Goal: Navigation & Orientation: Find specific page/section

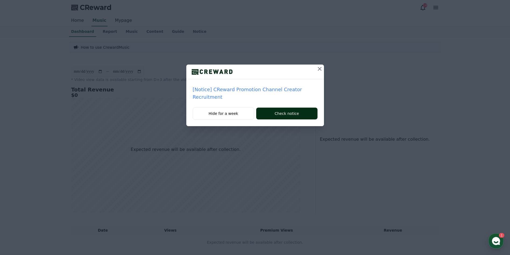
drag, startPoint x: 286, startPoint y: 109, endPoint x: 288, endPoint y: 112, distance: 3.8
click at [286, 109] on button "Check notice" at bounding box center [286, 114] width 61 height 12
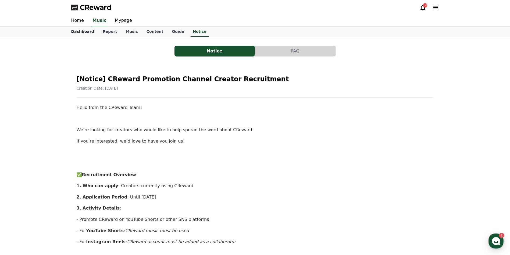
click at [79, 32] on link "Dashboard" at bounding box center [82, 32] width 31 height 10
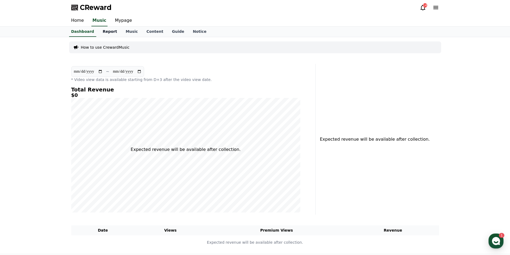
click at [104, 34] on link "Report" at bounding box center [109, 32] width 23 height 10
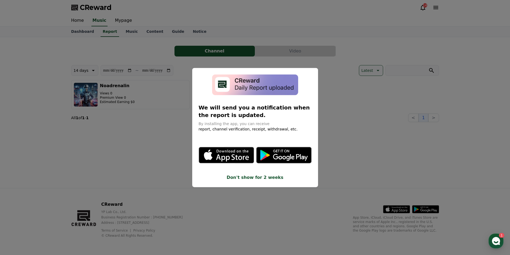
click at [362, 70] on button "close modal" at bounding box center [255, 127] width 510 height 255
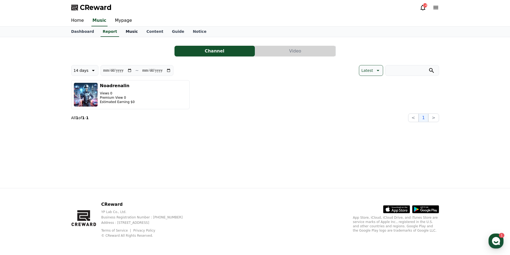
click at [130, 31] on link "Music" at bounding box center [131, 32] width 21 height 10
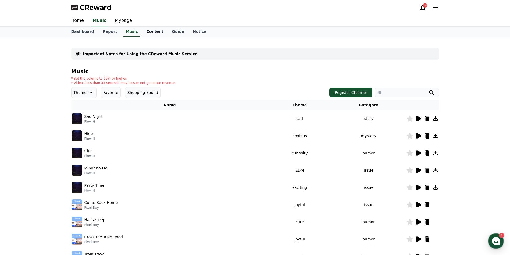
click at [148, 31] on link "Content" at bounding box center [155, 32] width 26 height 10
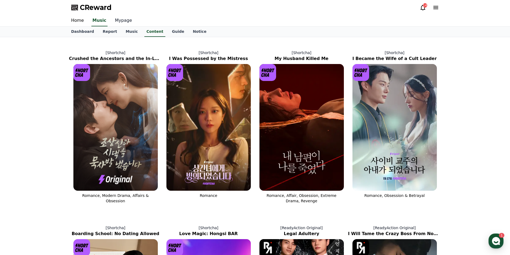
click at [117, 20] on link "Mypage" at bounding box center [124, 20] width 26 height 11
select select "**********"
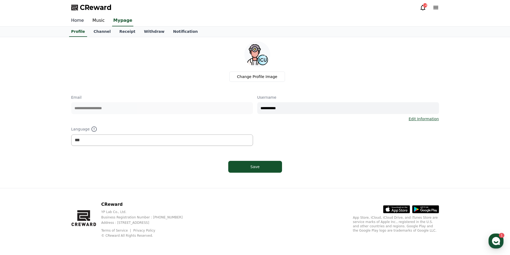
click at [76, 22] on link "Home" at bounding box center [77, 20] width 21 height 11
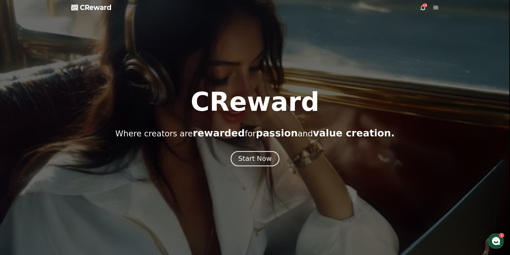
click at [257, 159] on div "Start Now" at bounding box center [254, 158] width 33 height 9
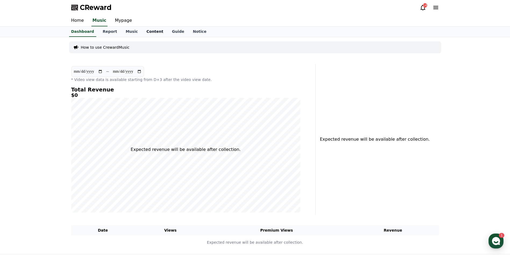
click at [144, 33] on link "Content" at bounding box center [155, 32] width 26 height 10
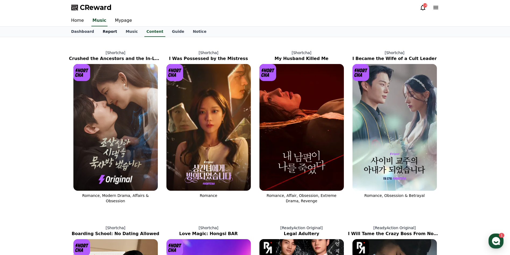
click at [105, 33] on link "Report" at bounding box center [109, 32] width 23 height 10
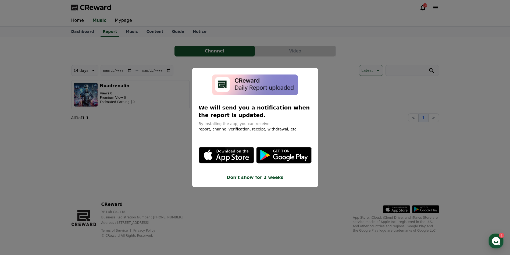
click at [122, 22] on button "close modal" at bounding box center [255, 127] width 510 height 255
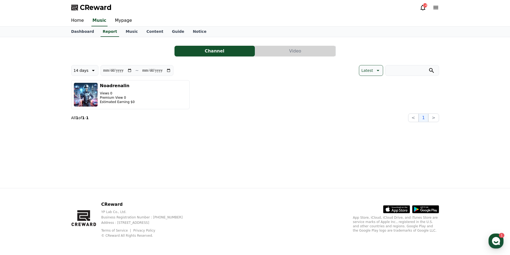
click at [122, 22] on link "Mypage" at bounding box center [124, 20] width 26 height 11
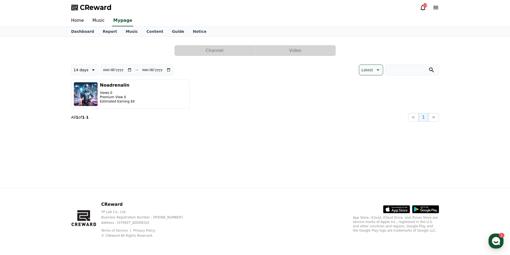
select select "**********"
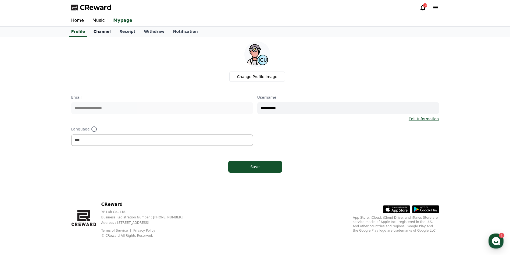
click at [101, 31] on link "Channel" at bounding box center [102, 32] width 26 height 10
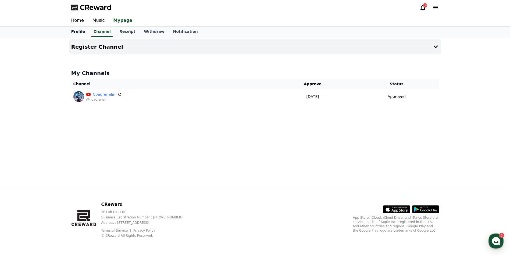
click at [76, 32] on link "Profile" at bounding box center [78, 32] width 22 height 10
select select "**********"
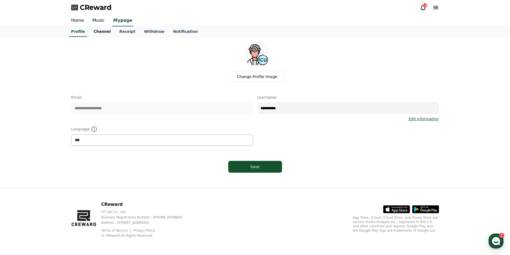
click at [100, 33] on link "Channel" at bounding box center [102, 32] width 26 height 10
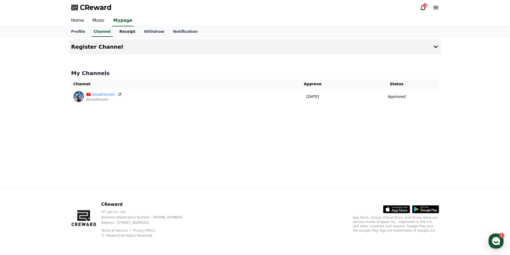
click at [121, 34] on link "Receipt" at bounding box center [127, 32] width 25 height 10
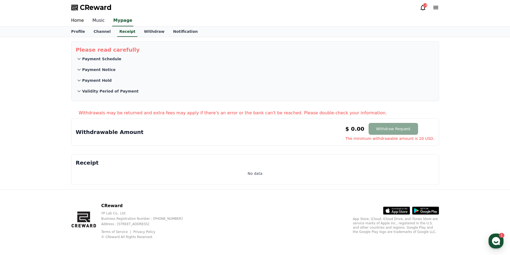
click at [98, 22] on link "Music" at bounding box center [98, 20] width 21 height 11
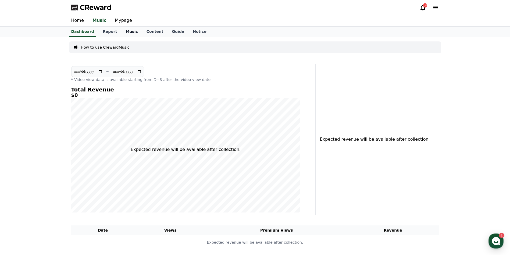
click at [128, 33] on link "Music" at bounding box center [131, 32] width 21 height 10
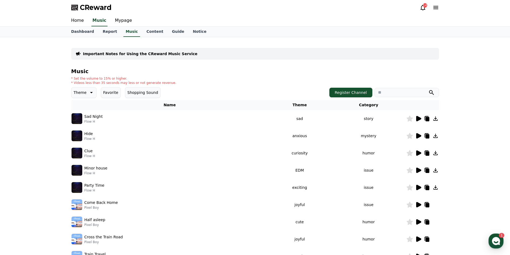
click at [420, 120] on icon at bounding box center [418, 118] width 6 height 6
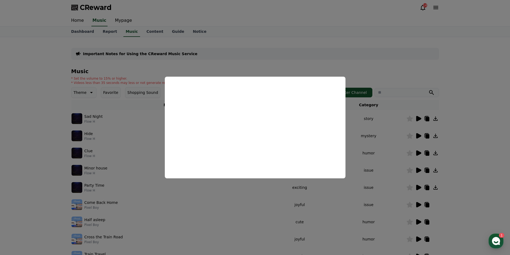
click at [477, 53] on button "close modal" at bounding box center [255, 127] width 510 height 255
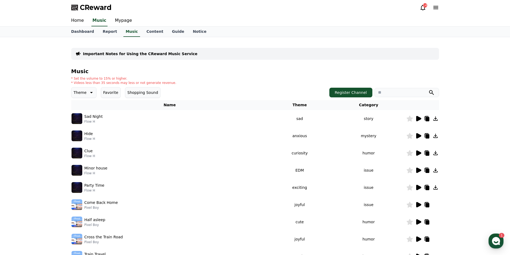
click at [417, 137] on icon at bounding box center [418, 135] width 5 height 5
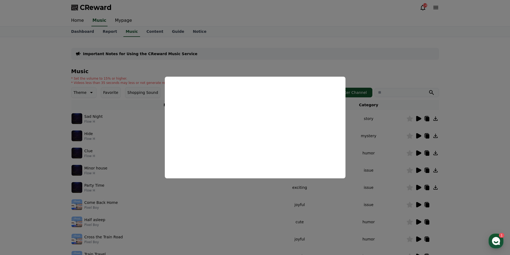
click at [485, 73] on button "close modal" at bounding box center [255, 127] width 510 height 255
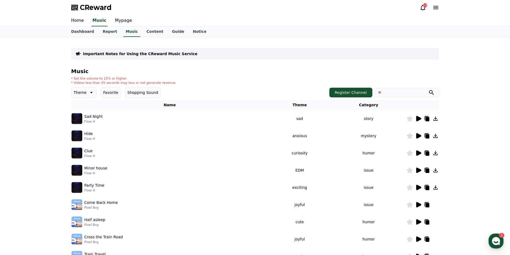
click at [420, 205] on icon at bounding box center [418, 204] width 5 height 5
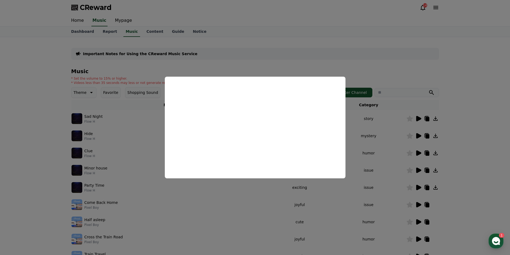
click at [385, 33] on button "close modal" at bounding box center [255, 127] width 510 height 255
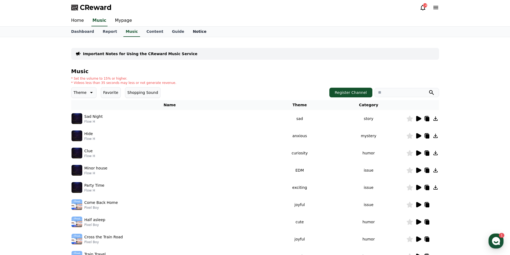
click at [188, 32] on link "Notice" at bounding box center [199, 32] width 22 height 10
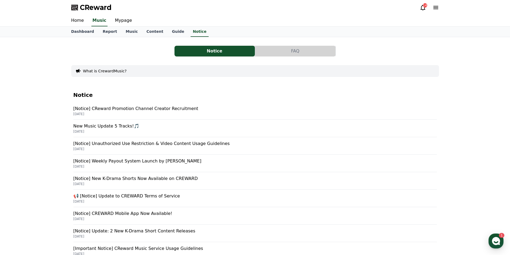
click at [137, 109] on p "[Notice] CReward Promotion Channel Creator Recruitment" at bounding box center [254, 108] width 363 height 6
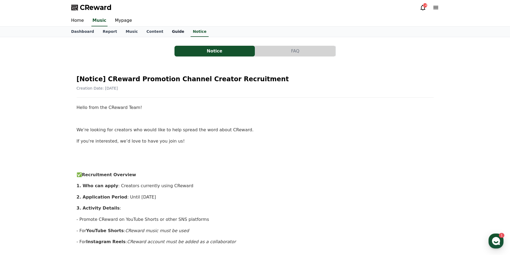
click at [169, 32] on link "Guide" at bounding box center [177, 32] width 21 height 10
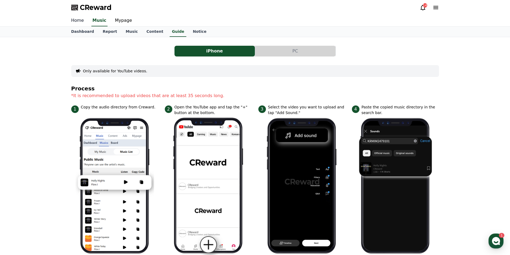
click at [78, 20] on link "Home" at bounding box center [77, 20] width 21 height 11
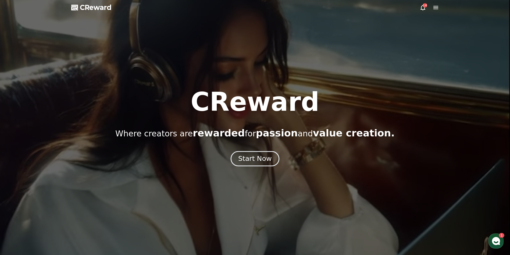
click at [265, 158] on div "Start Now" at bounding box center [254, 158] width 33 height 9
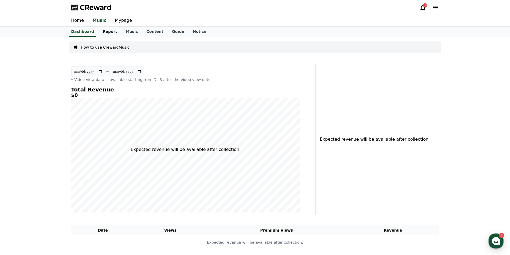
click at [105, 31] on link "Report" at bounding box center [109, 32] width 23 height 10
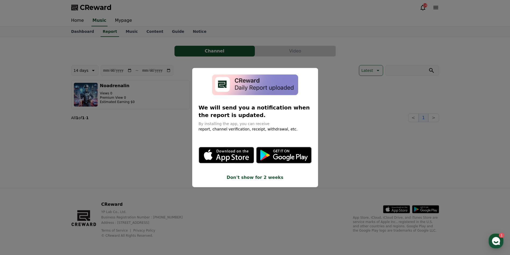
click at [174, 133] on button "close modal" at bounding box center [255, 127] width 510 height 255
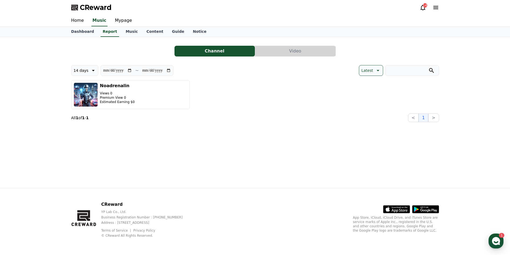
click at [294, 52] on button "Video" at bounding box center [295, 51] width 80 height 11
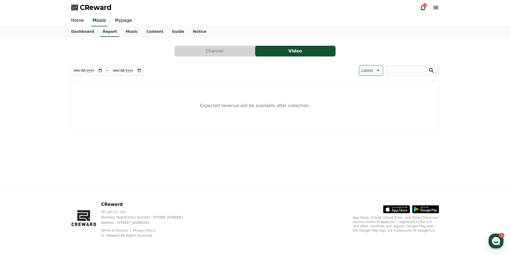
click at [232, 51] on button "Channel" at bounding box center [214, 51] width 80 height 11
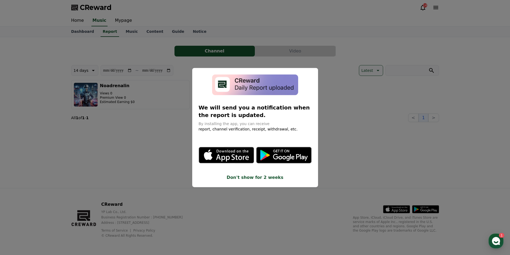
click at [160, 172] on button "close modal" at bounding box center [255, 127] width 510 height 255
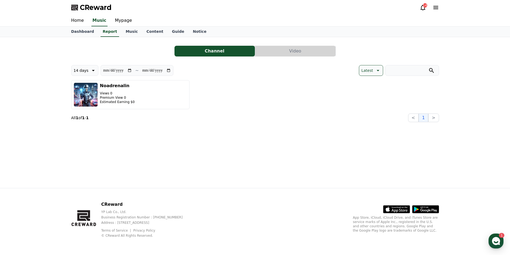
click at [274, 55] on button "Video" at bounding box center [295, 51] width 80 height 11
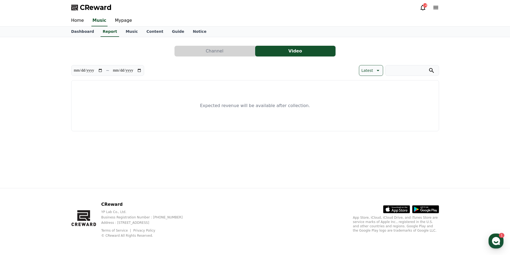
click at [228, 53] on button "Channel" at bounding box center [214, 51] width 80 height 11
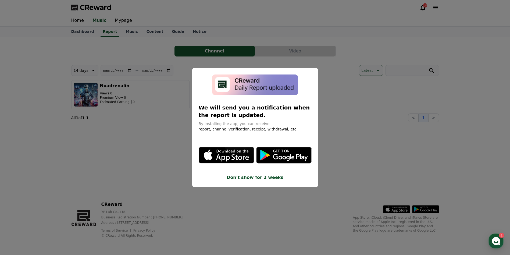
click at [254, 178] on button "Don't show for 2 weeks" at bounding box center [255, 177] width 113 height 6
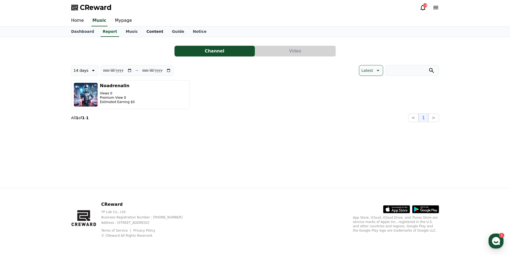
click at [148, 33] on link "Content" at bounding box center [155, 32] width 26 height 10
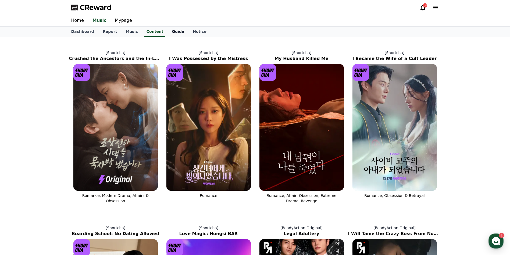
click at [167, 32] on link "Guide" at bounding box center [177, 32] width 21 height 10
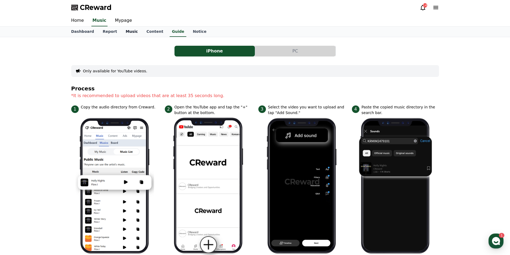
click at [127, 34] on link "Music" at bounding box center [131, 32] width 21 height 10
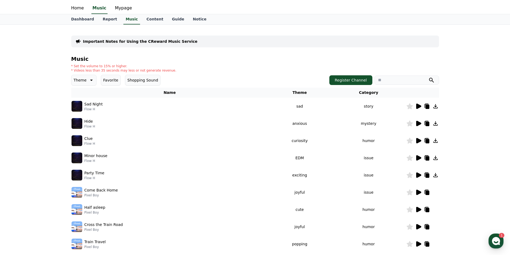
scroll to position [81, 0]
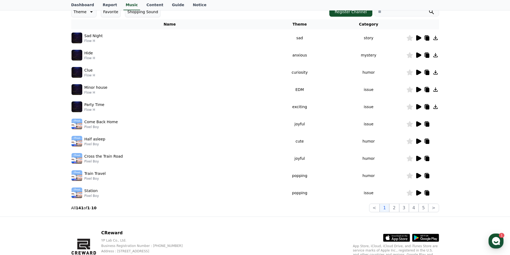
click at [418, 194] on icon at bounding box center [418, 192] width 5 height 5
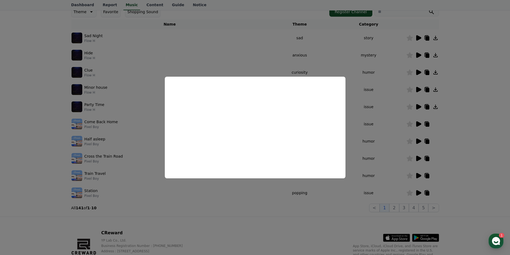
click at [461, 149] on button "close modal" at bounding box center [255, 127] width 510 height 255
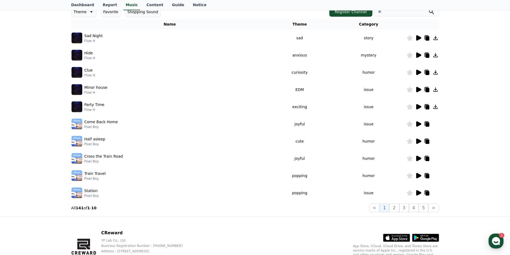
click at [420, 175] on icon at bounding box center [418, 175] width 5 height 5
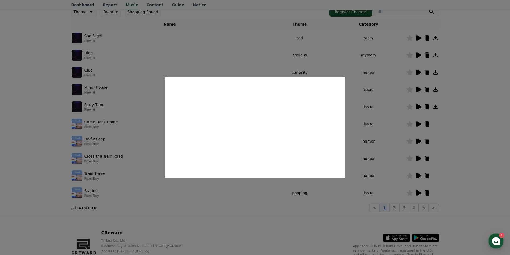
click at [470, 138] on button "close modal" at bounding box center [255, 127] width 510 height 255
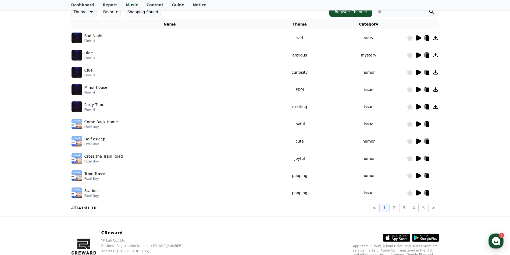
click at [417, 125] on icon at bounding box center [418, 123] width 5 height 5
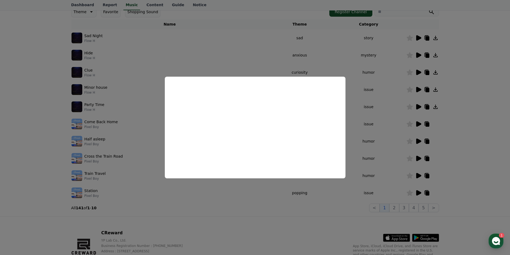
click at [418, 107] on button "close modal" at bounding box center [255, 127] width 510 height 255
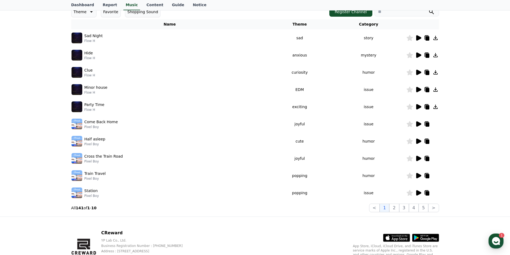
click at [418, 107] on icon at bounding box center [418, 106] width 5 height 5
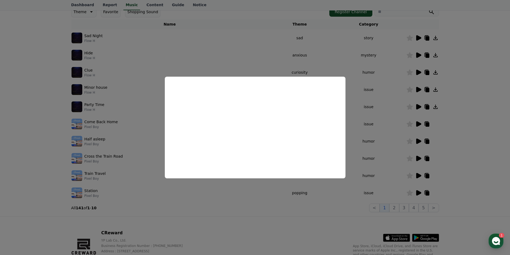
click at [453, 84] on button "close modal" at bounding box center [255, 127] width 510 height 255
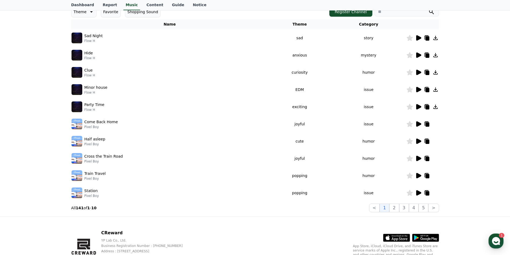
click at [418, 91] on icon at bounding box center [418, 89] width 5 height 5
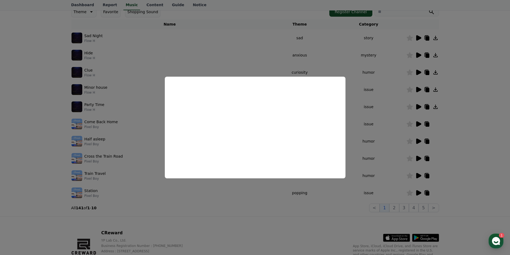
click at [480, 101] on button "close modal" at bounding box center [255, 127] width 510 height 255
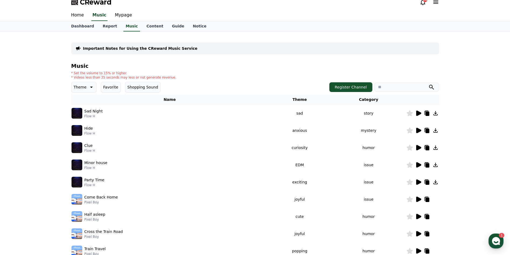
scroll to position [0, 0]
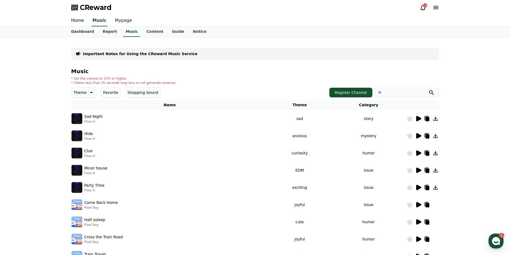
click at [116, 21] on link "Mypage" at bounding box center [124, 20] width 26 height 11
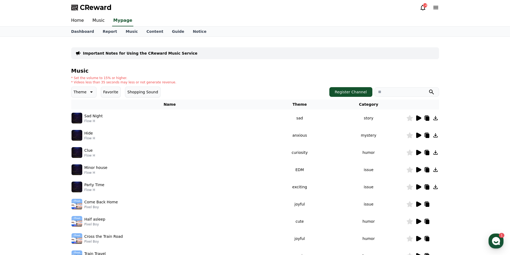
select select "**********"
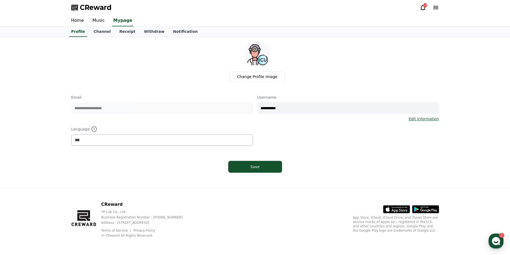
click at [422, 119] on link "Edit Information" at bounding box center [424, 118] width 30 height 5
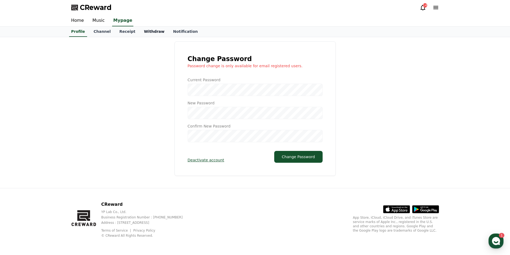
click at [146, 30] on link "Withdraw" at bounding box center [154, 32] width 29 height 10
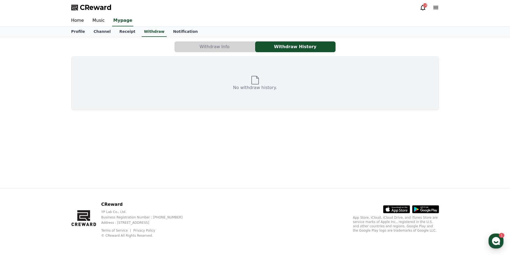
click at [212, 54] on div "Withdraw Info Withdraw History No withdraw history." at bounding box center [255, 75] width 372 height 73
click at [210, 50] on button "Withdraw Info" at bounding box center [214, 46] width 80 height 11
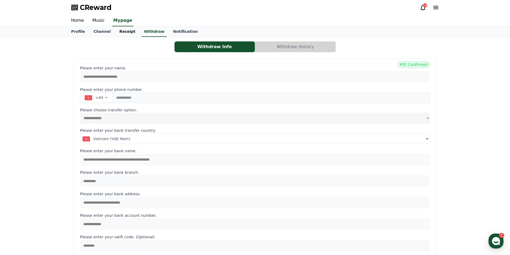
click at [119, 31] on link "Receipt" at bounding box center [127, 32] width 25 height 10
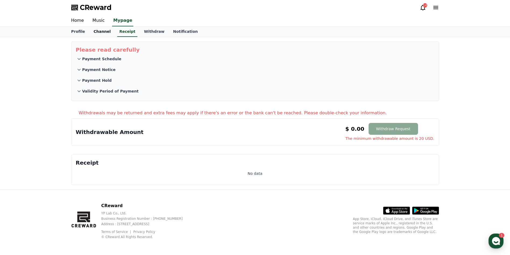
click at [99, 30] on link "Channel" at bounding box center [102, 32] width 26 height 10
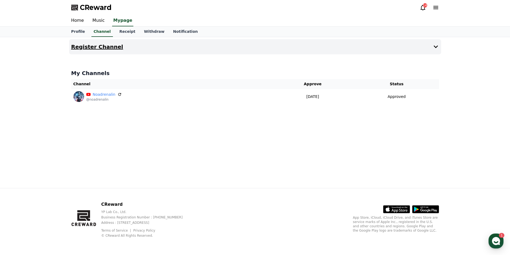
click at [90, 47] on h4 "Register Channel" at bounding box center [97, 47] width 52 height 6
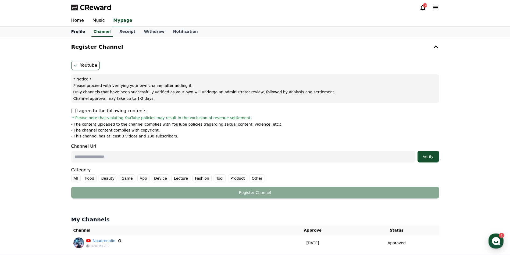
click at [77, 31] on link "Profile" at bounding box center [78, 32] width 22 height 10
select select "**********"
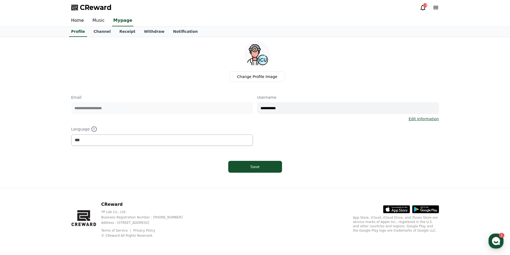
click at [95, 21] on link "Music" at bounding box center [98, 20] width 21 height 11
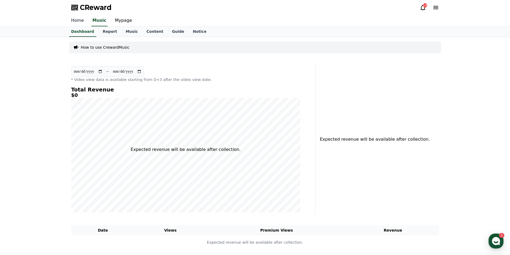
click at [74, 20] on link "Home" at bounding box center [77, 20] width 21 height 11
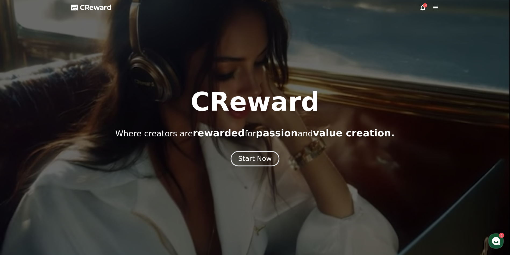
click at [255, 160] on div "Start Now" at bounding box center [254, 158] width 33 height 9
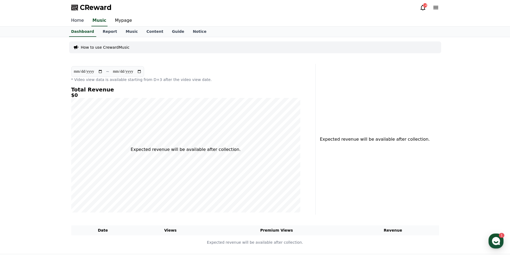
click at [75, 21] on link "Home" at bounding box center [77, 20] width 21 height 11
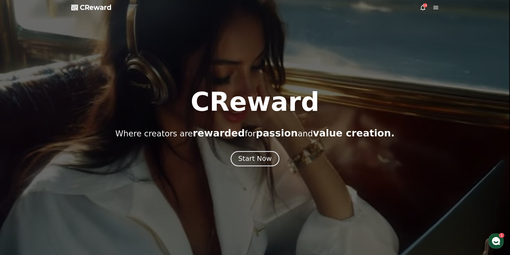
click at [249, 159] on div "Start Now" at bounding box center [254, 158] width 33 height 9
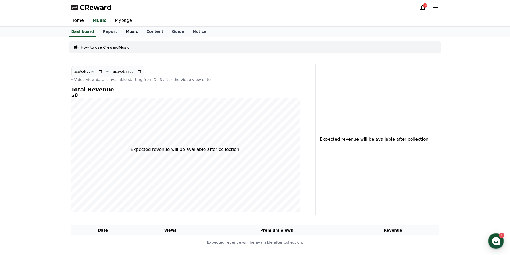
click at [121, 32] on link "Music" at bounding box center [131, 32] width 21 height 10
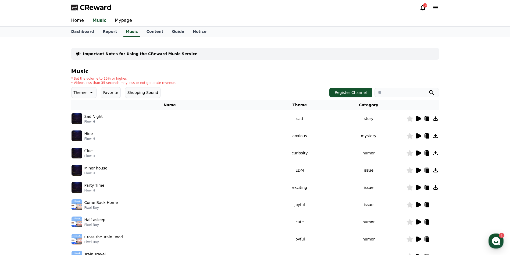
click at [417, 137] on icon at bounding box center [418, 135] width 5 height 5
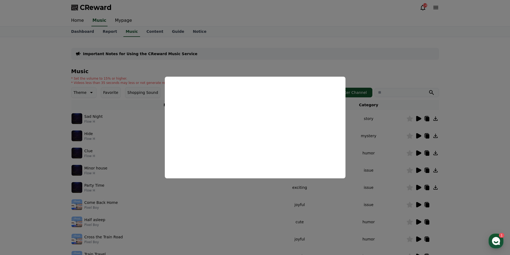
click at [477, 69] on button "close modal" at bounding box center [255, 127] width 510 height 255
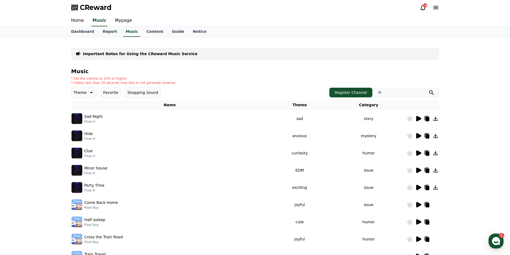
click at [418, 118] on icon at bounding box center [418, 118] width 5 height 5
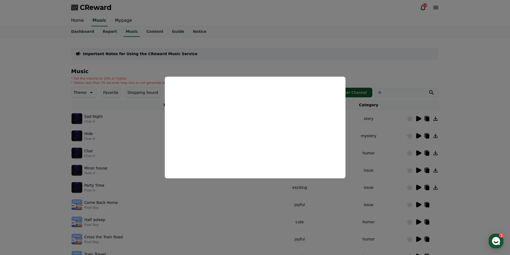
click at [465, 95] on button "close modal" at bounding box center [255, 127] width 510 height 255
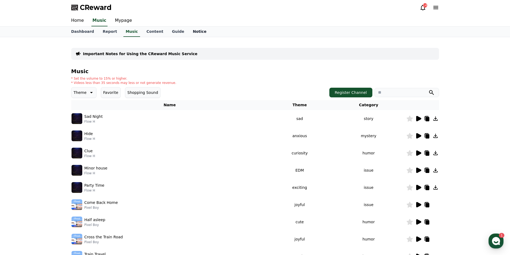
click at [188, 33] on link "Notice" at bounding box center [199, 32] width 22 height 10
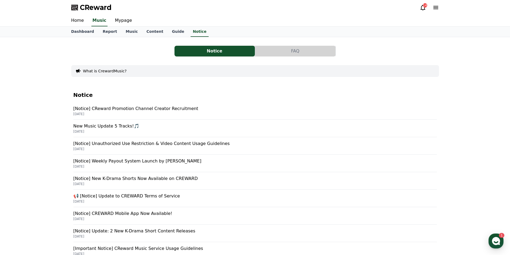
click at [123, 110] on p "[Notice] CReward Promotion Channel Creator Recruitment" at bounding box center [254, 108] width 363 height 6
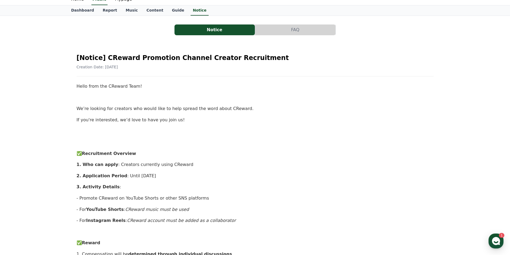
scroll to position [6, 0]
